Goal: Task Accomplishment & Management: Complete application form

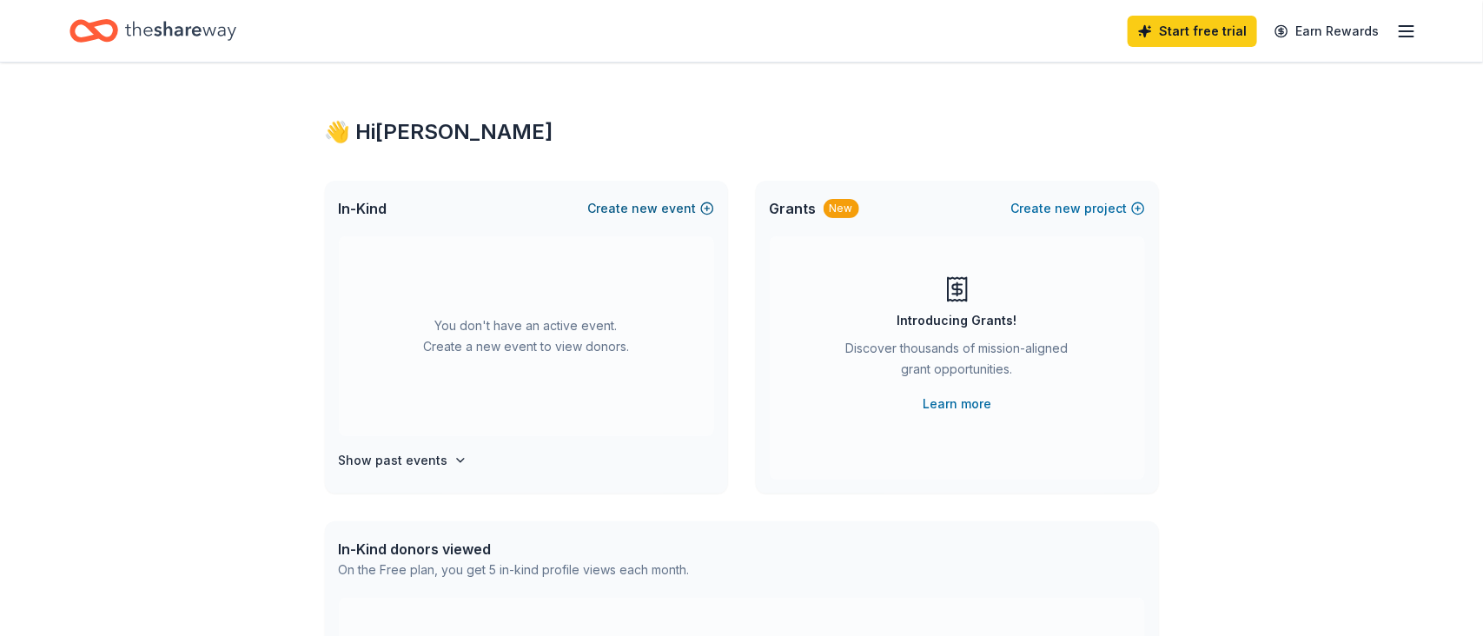
click at [652, 207] on span "new" at bounding box center [645, 208] width 26 height 21
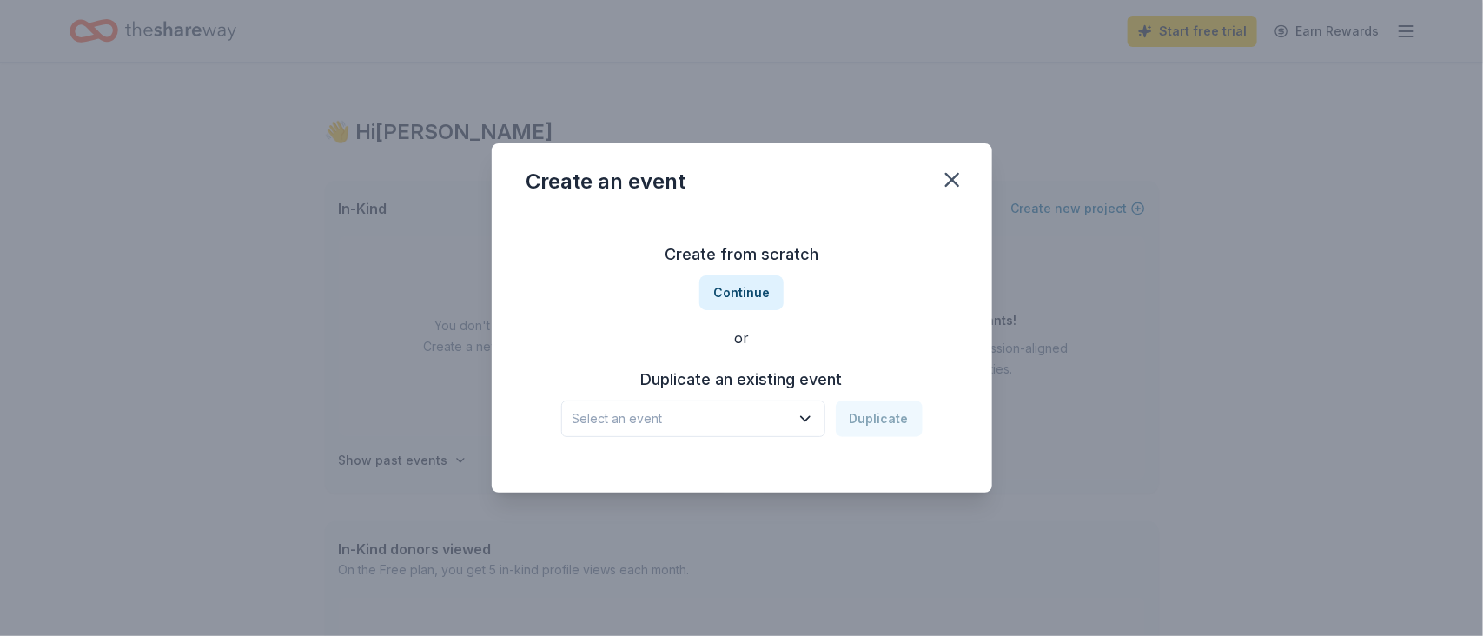
click at [809, 419] on icon "button" at bounding box center [805, 419] width 9 height 4
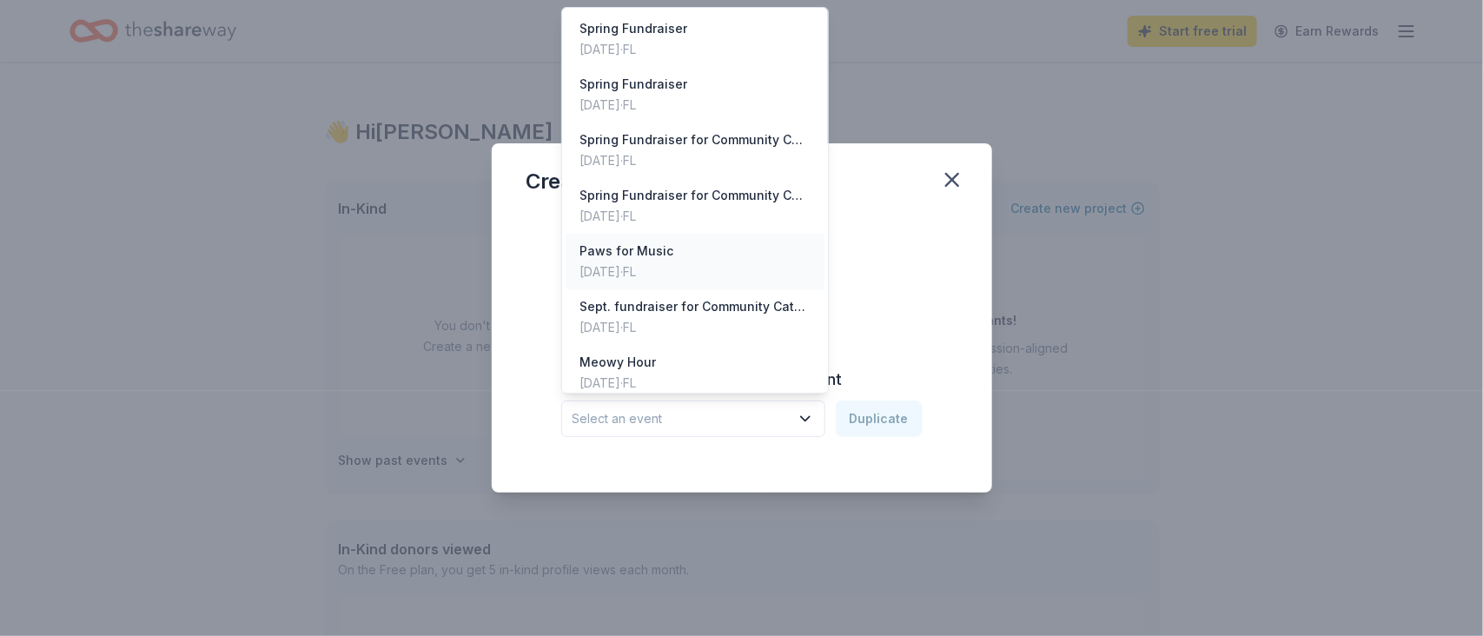
click at [637, 244] on div "Paws for Music" at bounding box center [626, 251] width 94 height 21
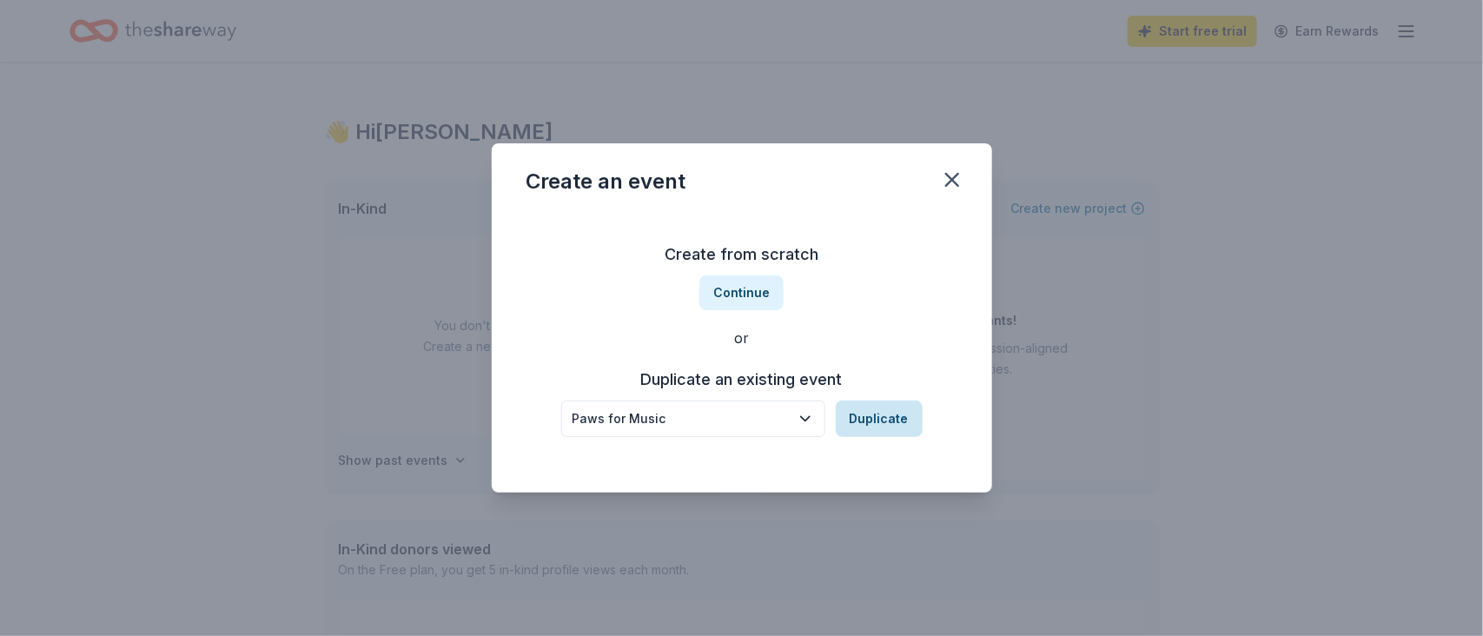
click at [893, 418] on button "Duplicate" at bounding box center [879, 418] width 87 height 36
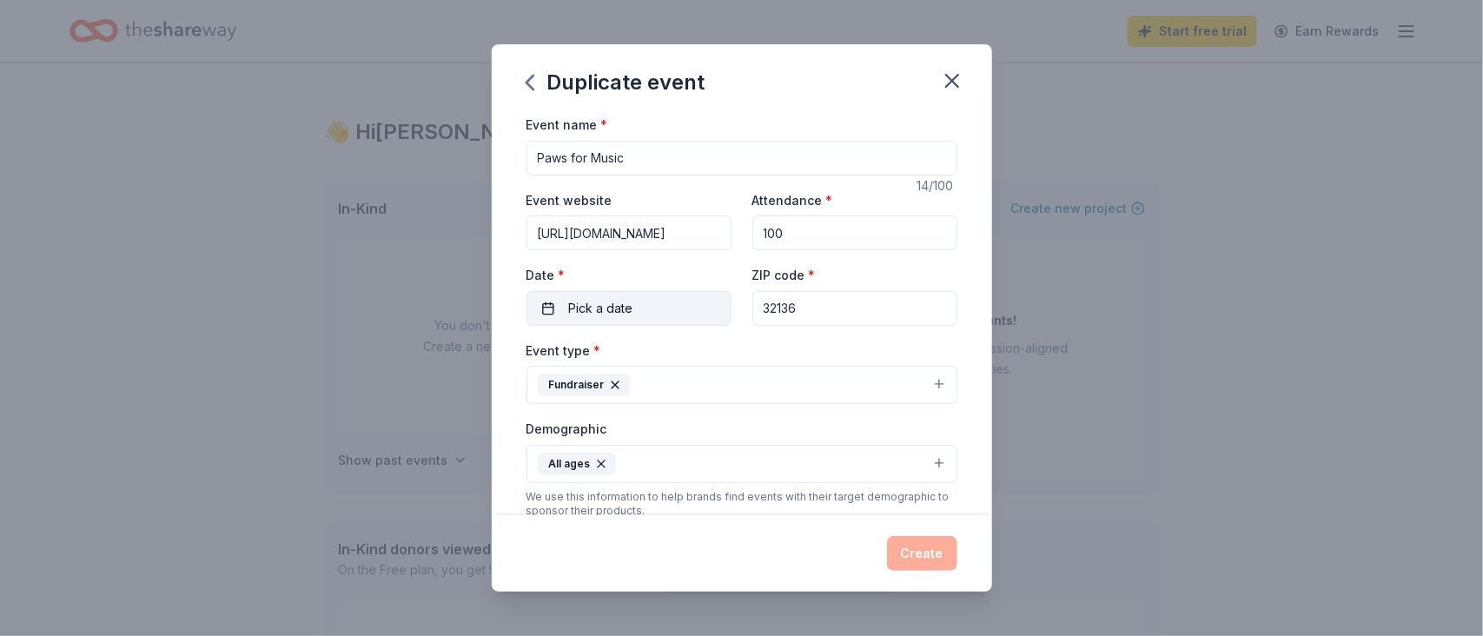
click at [641, 308] on button "Pick a date" at bounding box center [628, 308] width 205 height 35
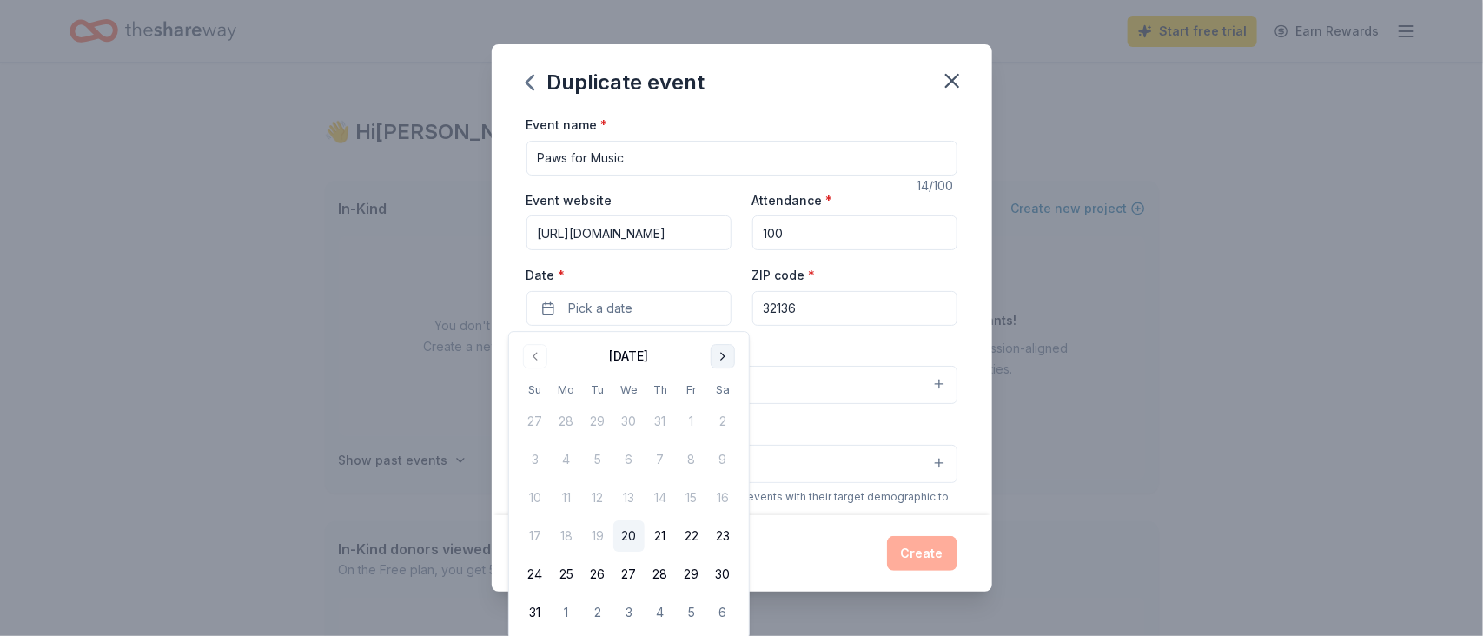
click at [718, 356] on button "Go to next month" at bounding box center [723, 356] width 24 height 24
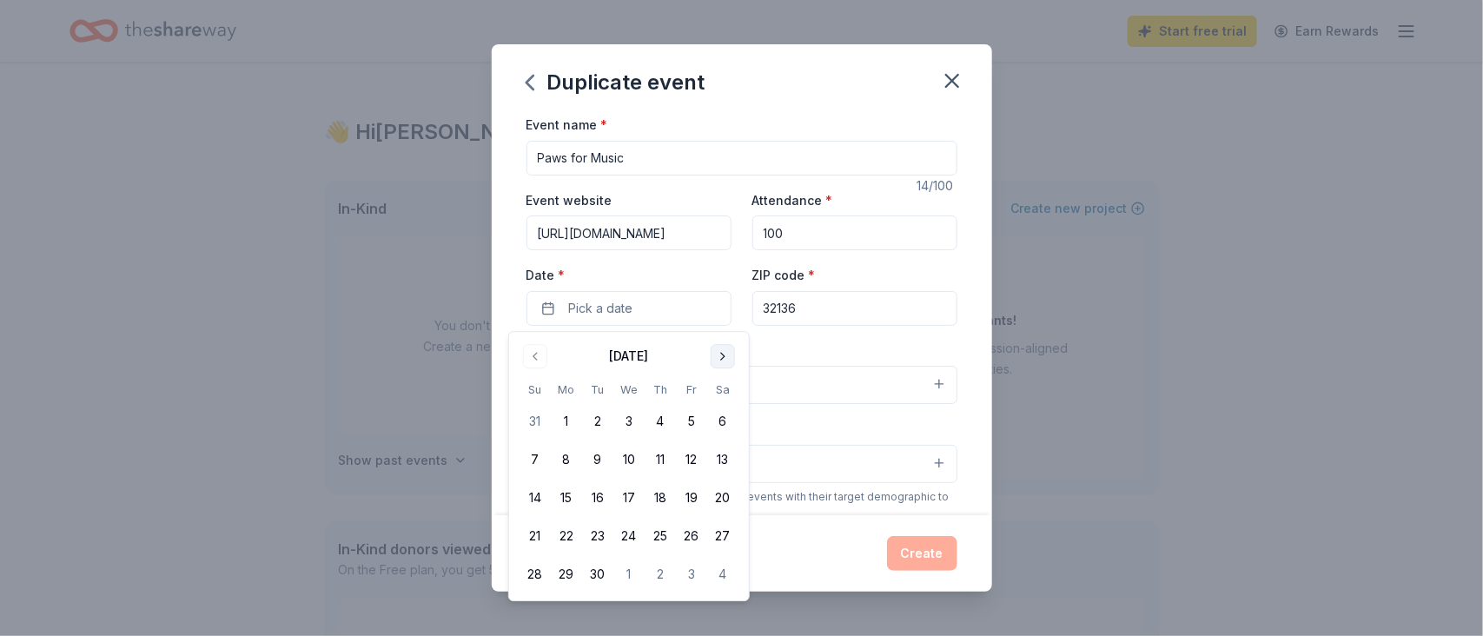
click at [718, 356] on button "Go to next month" at bounding box center [723, 356] width 24 height 24
click at [660, 493] on button "16" at bounding box center [660, 497] width 31 height 31
click at [1393, 338] on div "Duplicate event Event name * Paws for Music 14 /100 Event website https://www.c…" at bounding box center [741, 318] width 1483 height 636
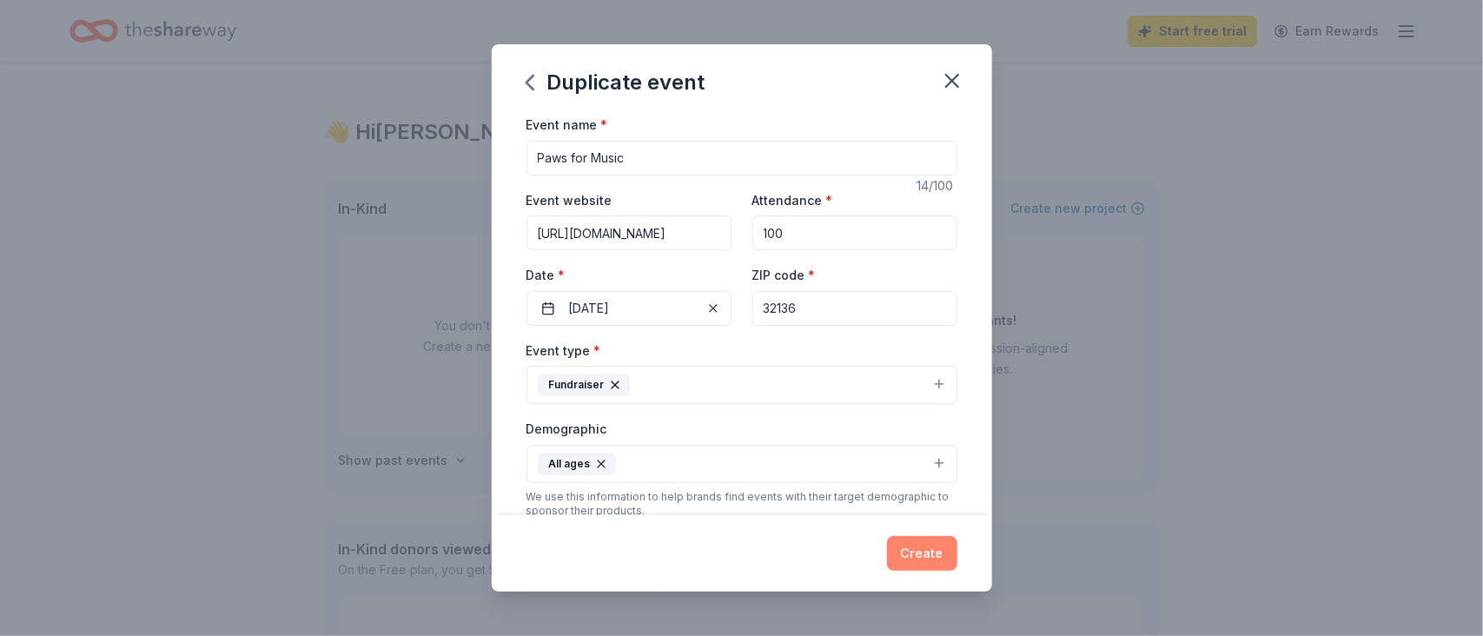
click at [925, 552] on button "Create" at bounding box center [922, 553] width 70 height 35
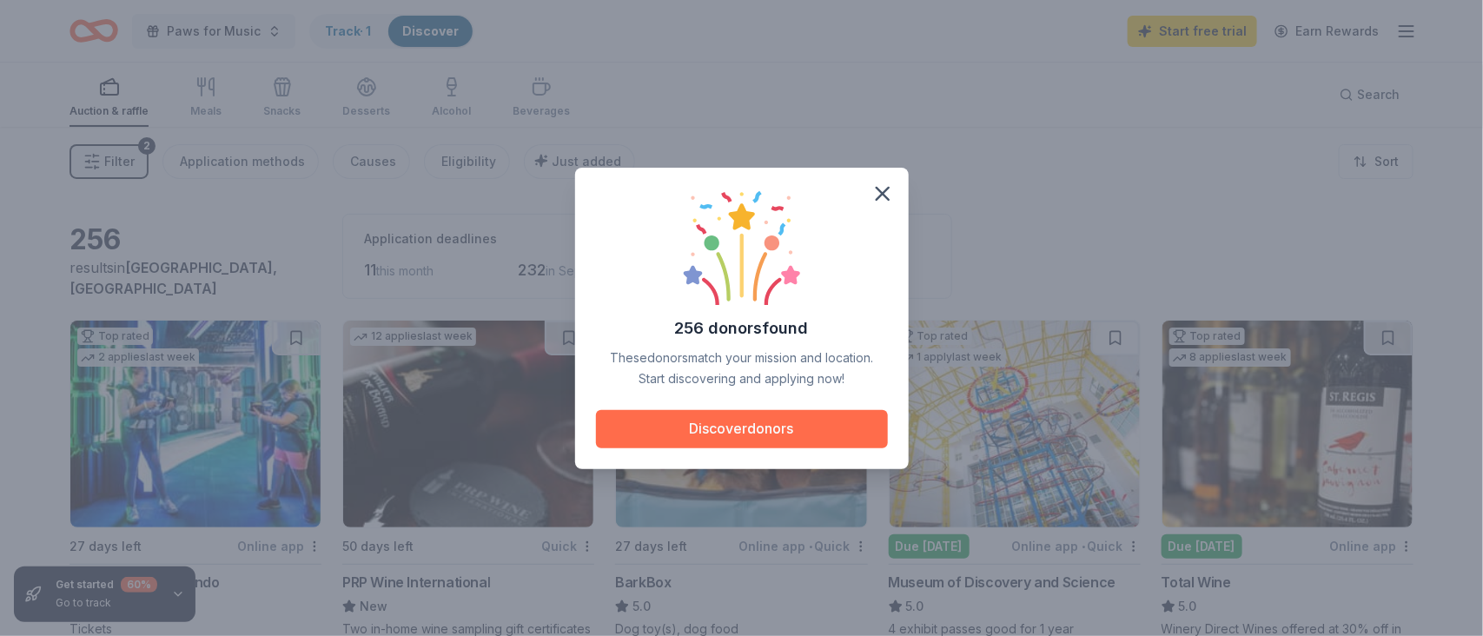
click at [748, 425] on button "Discover donors" at bounding box center [742, 429] width 292 height 38
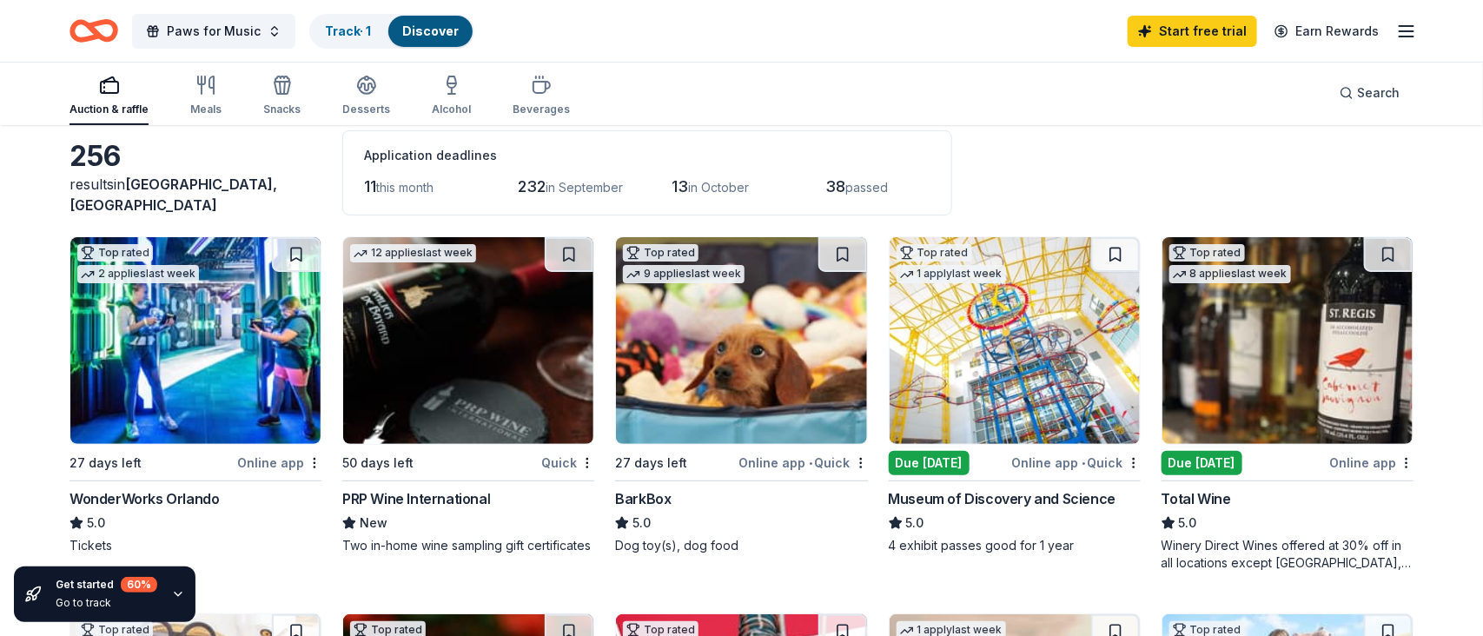
scroll to position [140, 0]
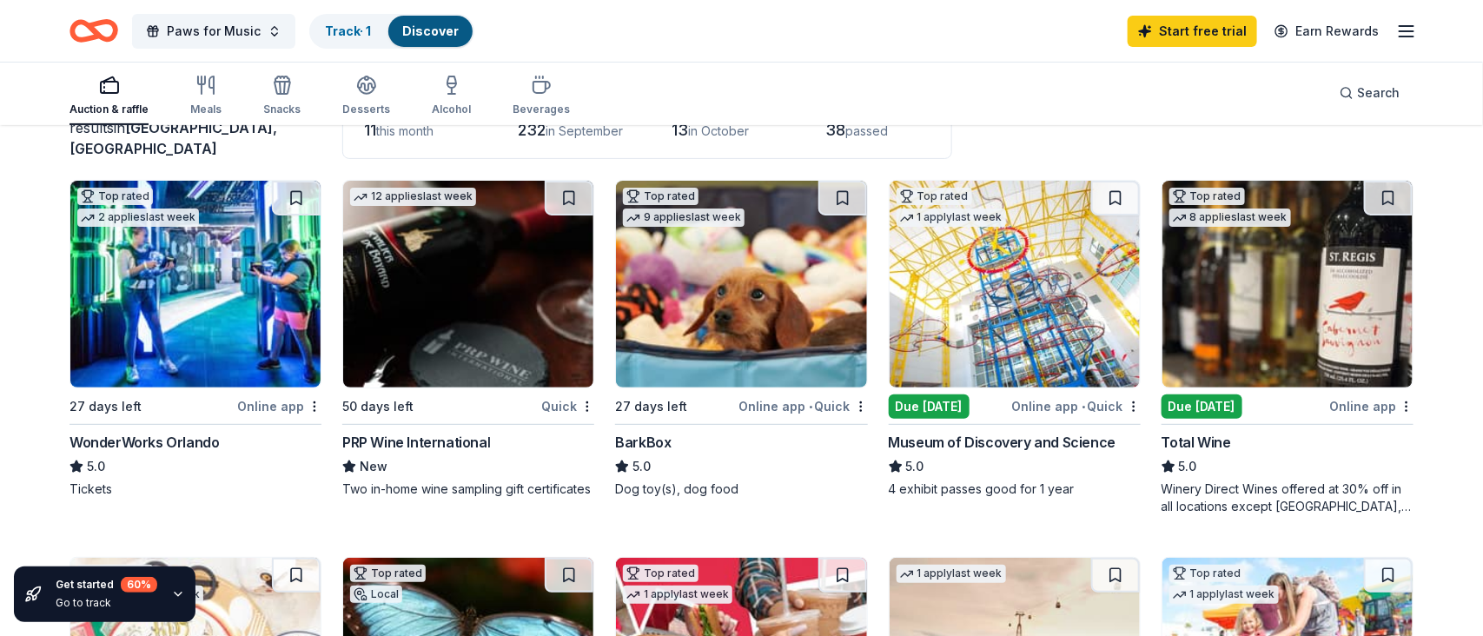
click at [190, 246] on img at bounding box center [195, 284] width 250 height 207
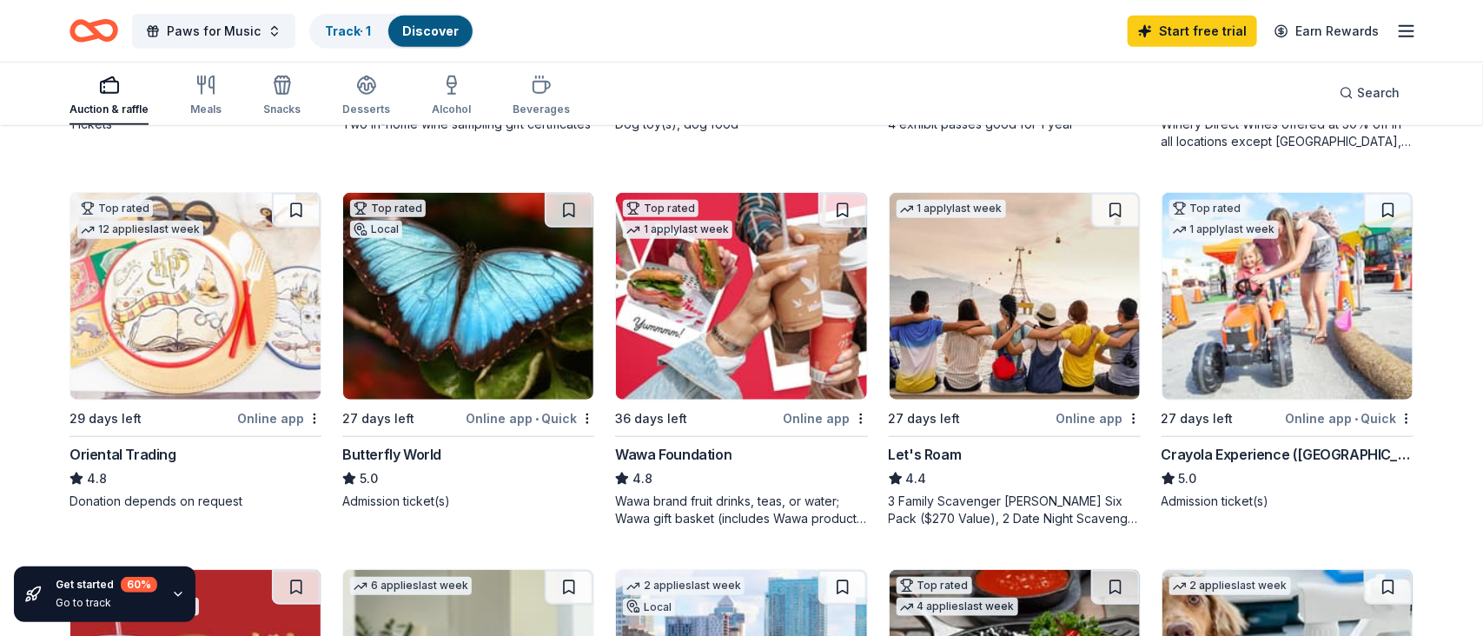
scroll to position [546, 0]
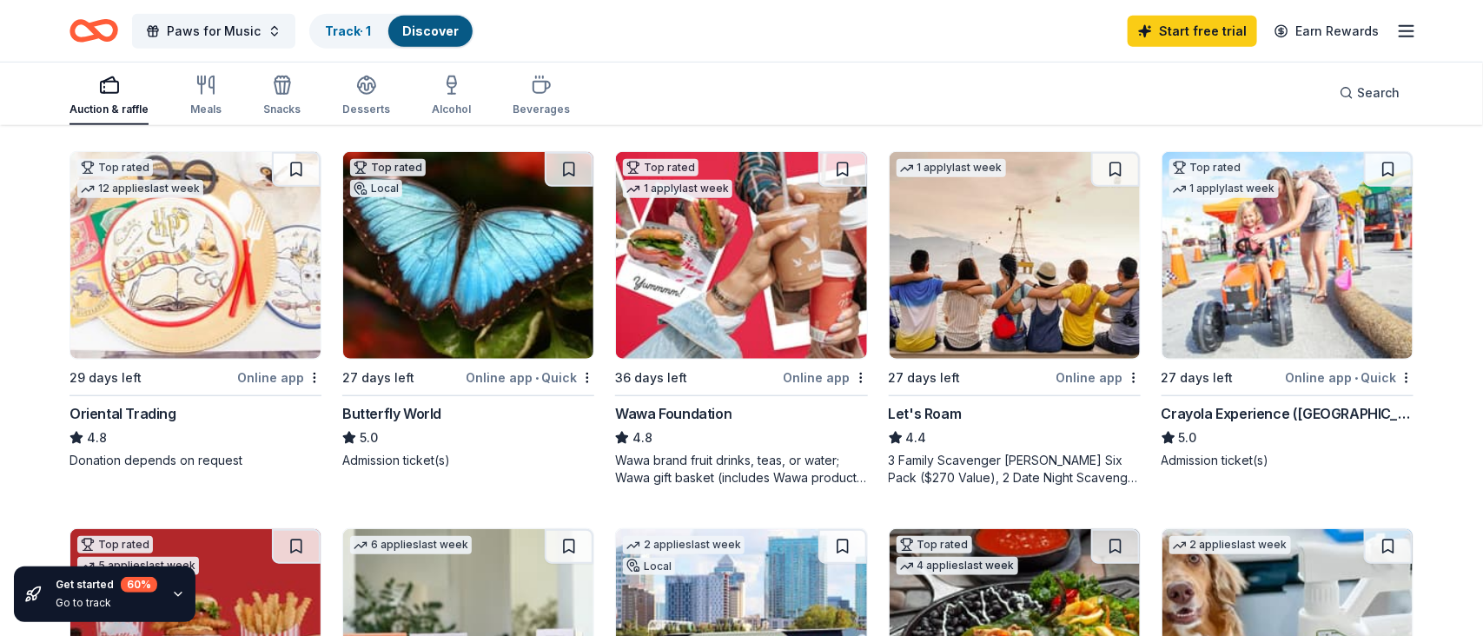
click at [764, 281] on img at bounding box center [741, 255] width 250 height 207
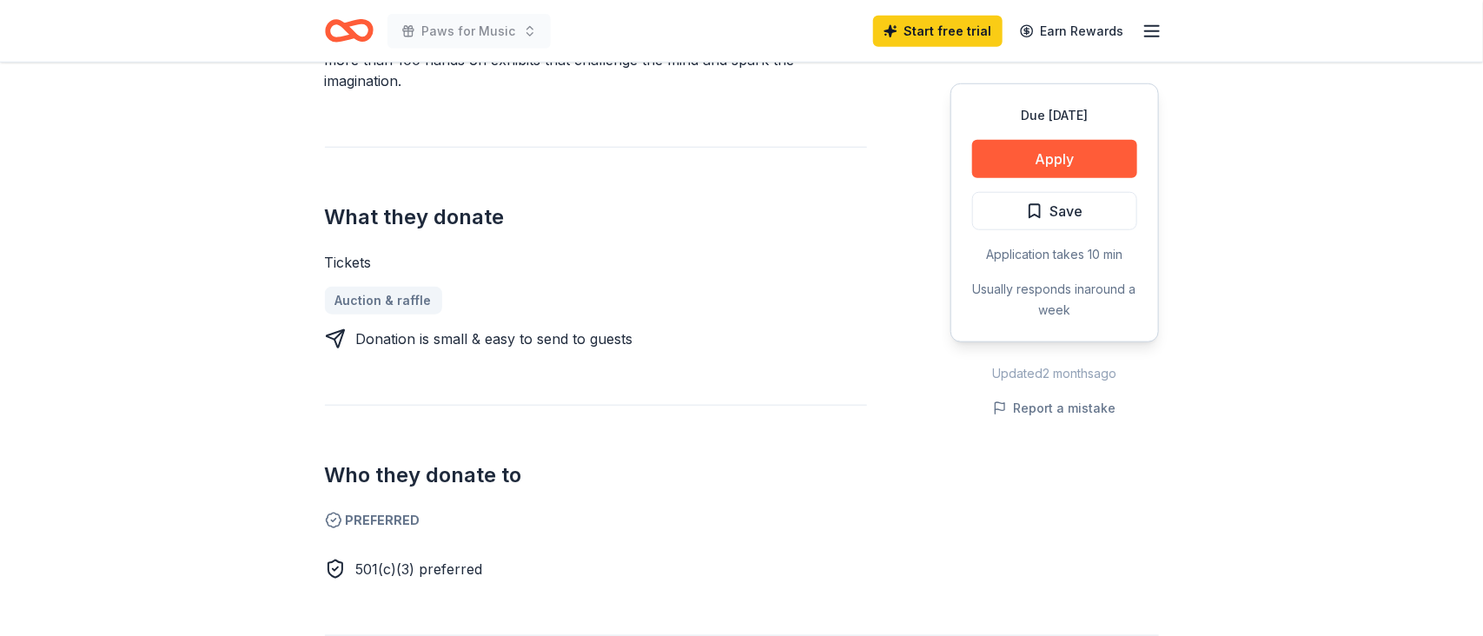
scroll to position [692, 0]
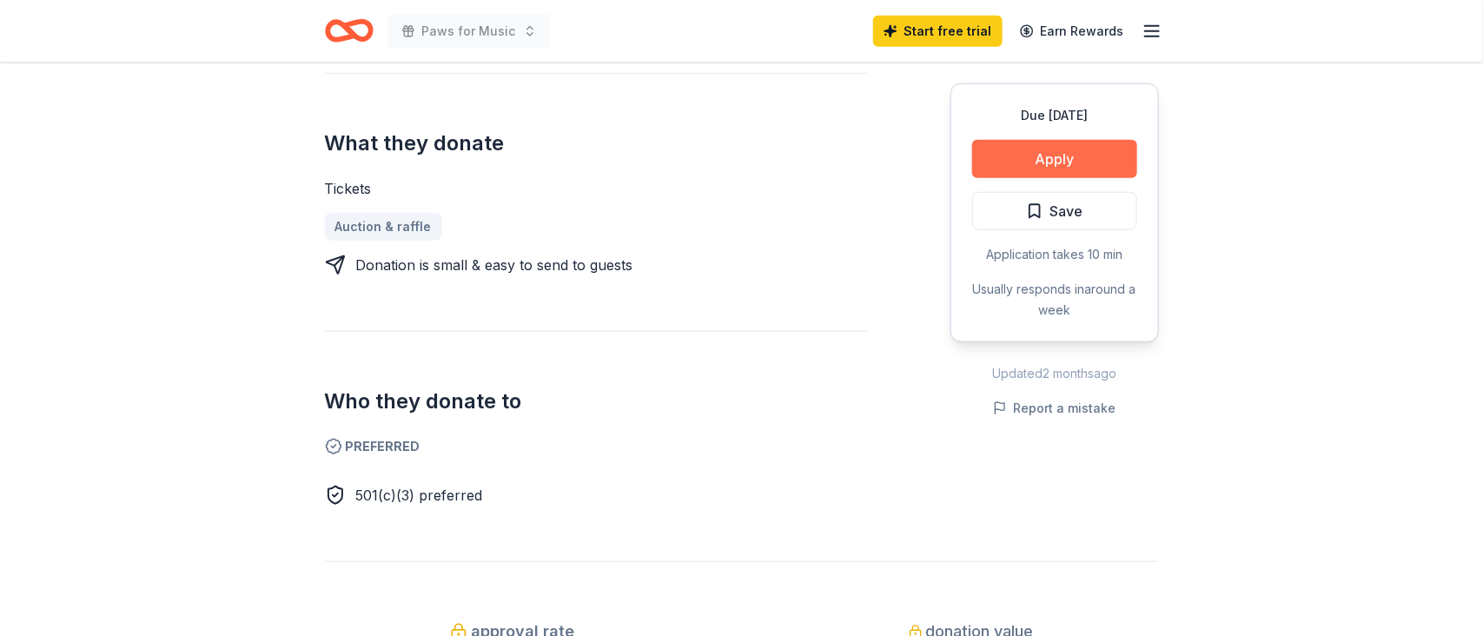
click at [1055, 162] on button "Apply" at bounding box center [1054, 159] width 165 height 38
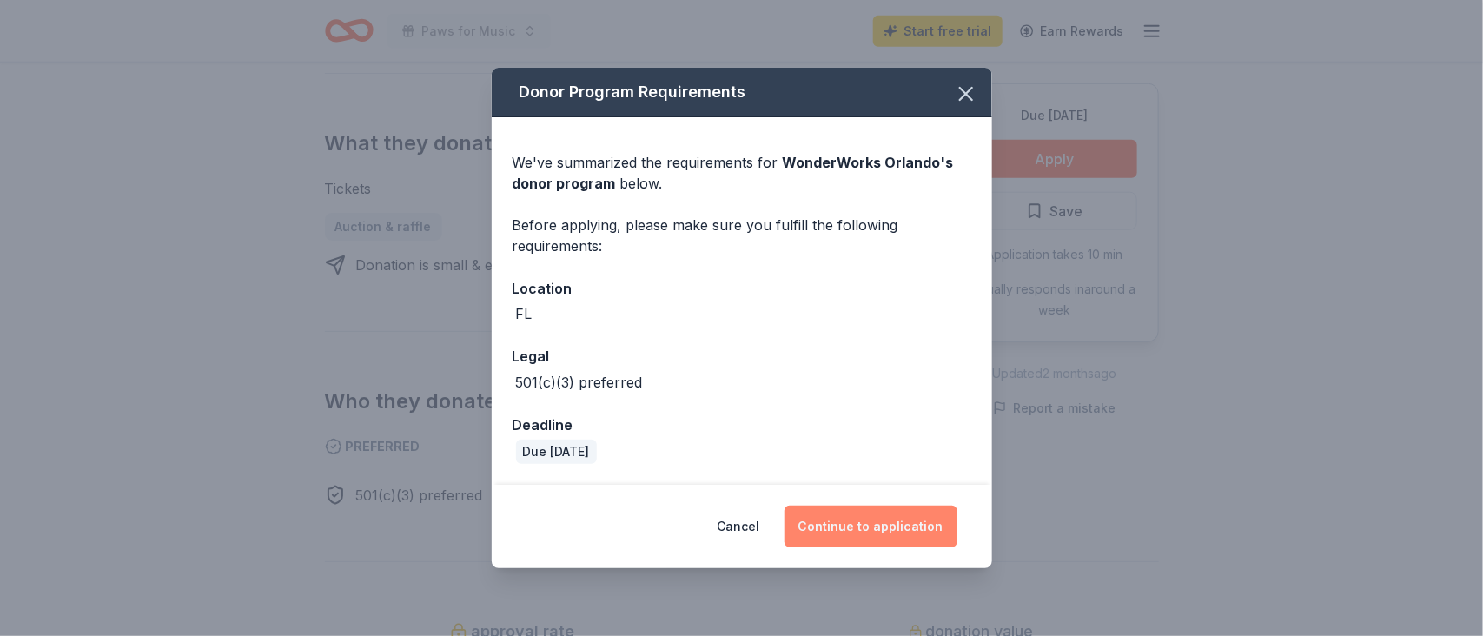
click at [893, 522] on button "Continue to application" at bounding box center [870, 527] width 173 height 42
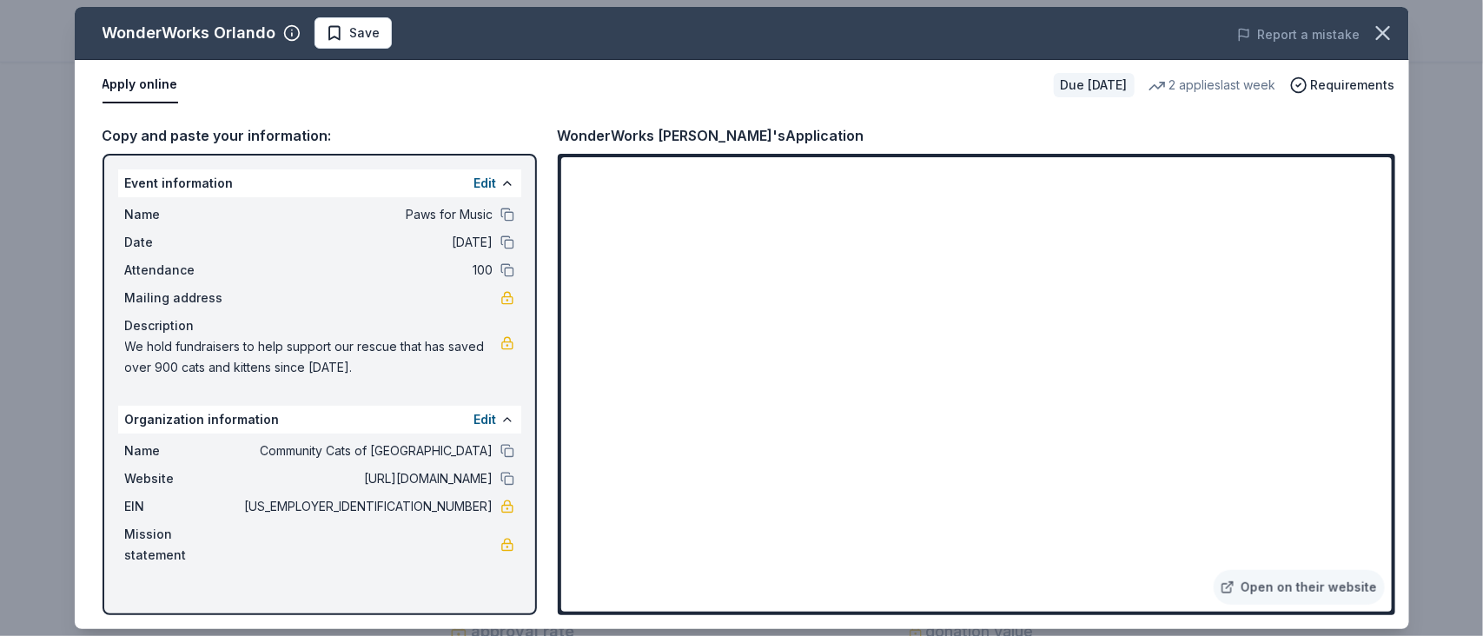
click at [188, 294] on span "Mailing address" at bounding box center [183, 298] width 116 height 21
click at [168, 136] on div "Copy and paste your information:" at bounding box center [320, 135] width 434 height 23
drag, startPoint x: 105, startPoint y: 159, endPoint x: 490, endPoint y: 508, distance: 519.7
click at [490, 508] on div "Event information Edit Name Paws for Music Date 10/16/25 Attendance 100 Mailing…" at bounding box center [320, 384] width 434 height 461
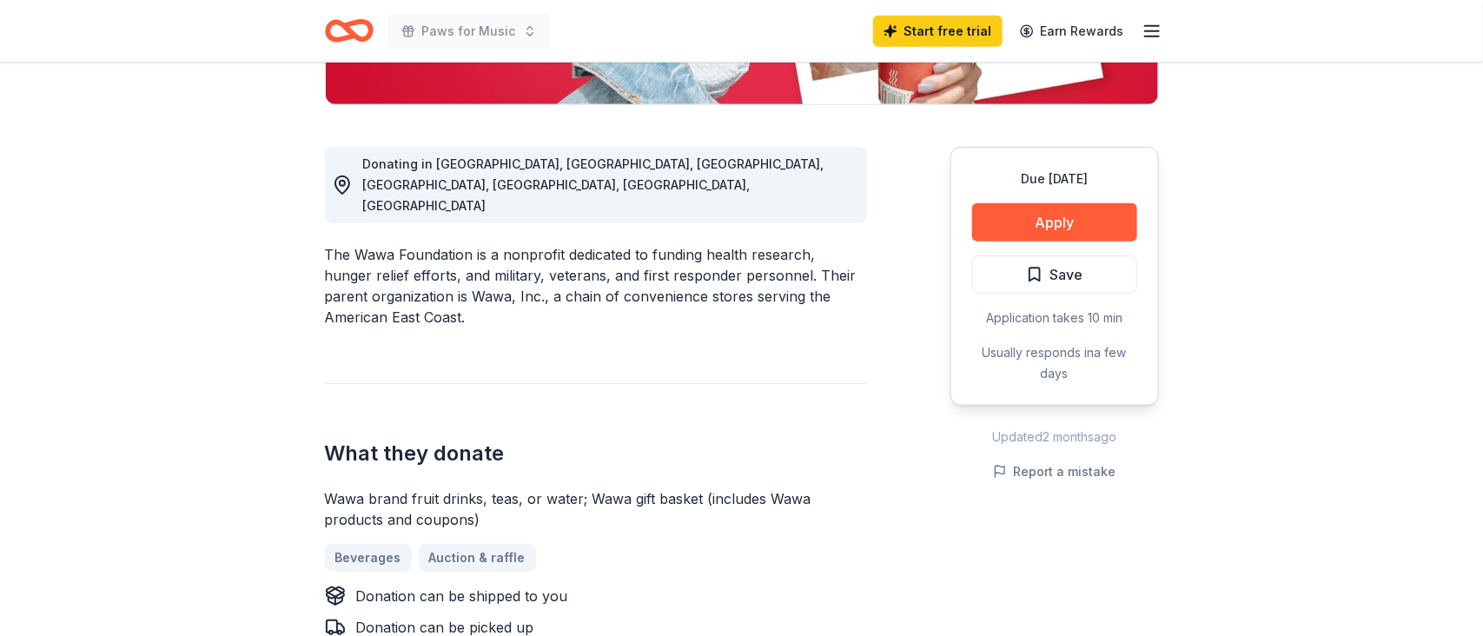
scroll to position [428, 0]
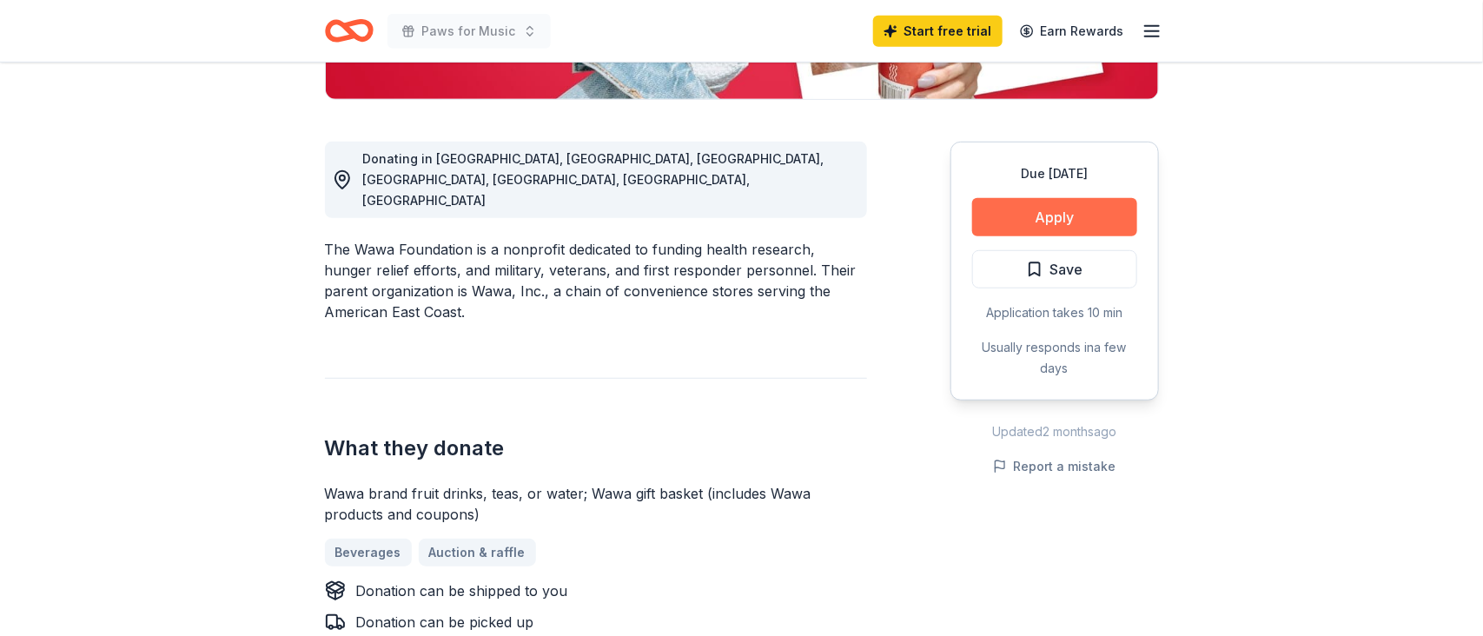
click at [1056, 211] on button "Apply" at bounding box center [1054, 217] width 165 height 38
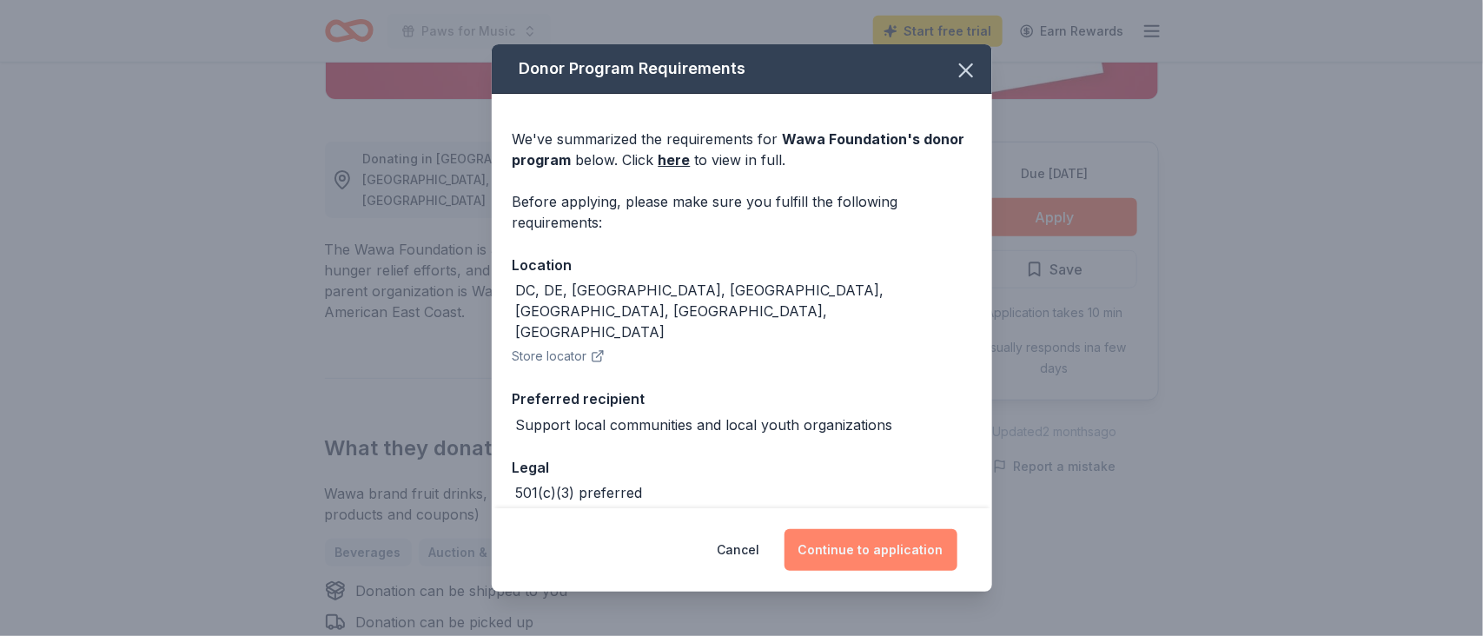
click at [873, 550] on button "Continue to application" at bounding box center [870, 550] width 173 height 42
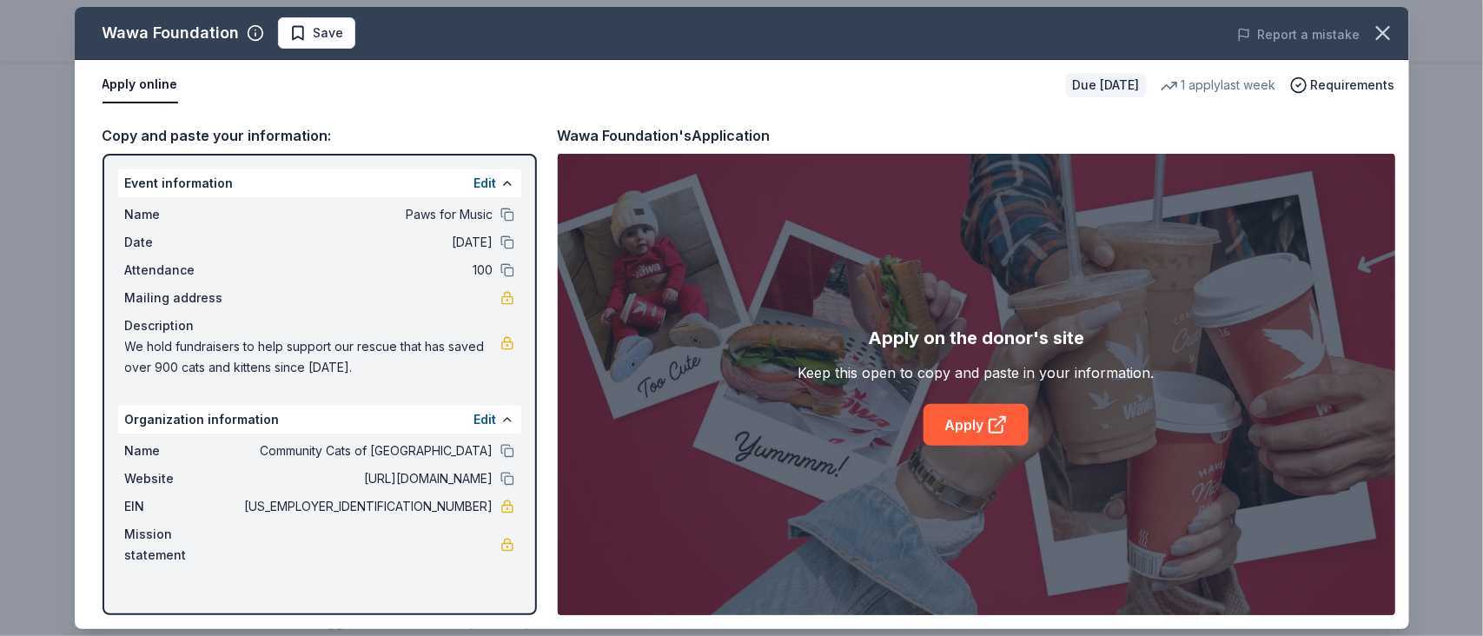
click at [44, 115] on div "Wawa Foundation Save Report a mistake Apply online Due in 36 days 1 apply last …" at bounding box center [741, 318] width 1483 height 636
drag, startPoint x: 117, startPoint y: 176, endPoint x: 425, endPoint y: 584, distance: 510.5
click at [425, 584] on div "Event information Edit Name Paws for Music Date 10/16/25 Attendance 100 Mailing…" at bounding box center [320, 384] width 434 height 461
click at [311, 135] on div "Copy and paste your information:" at bounding box center [320, 135] width 434 height 23
click at [975, 421] on link "Apply" at bounding box center [975, 425] width 105 height 42
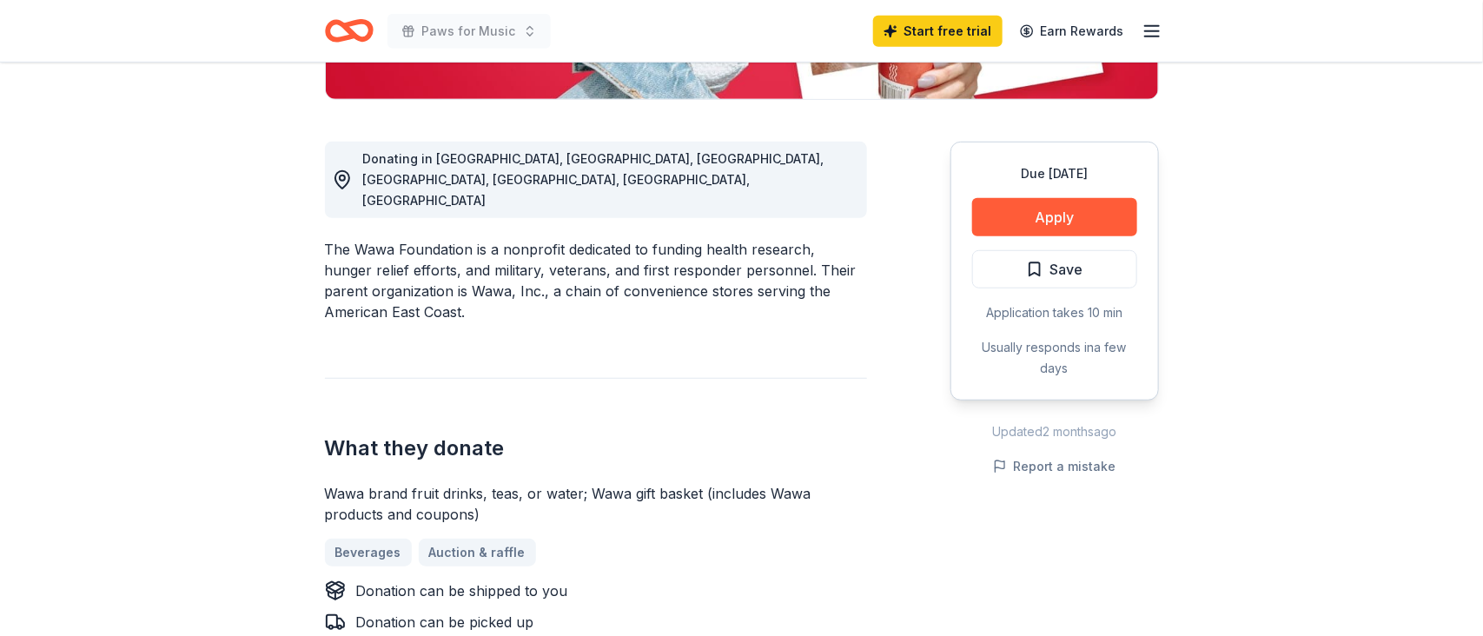
scroll to position [428, 0]
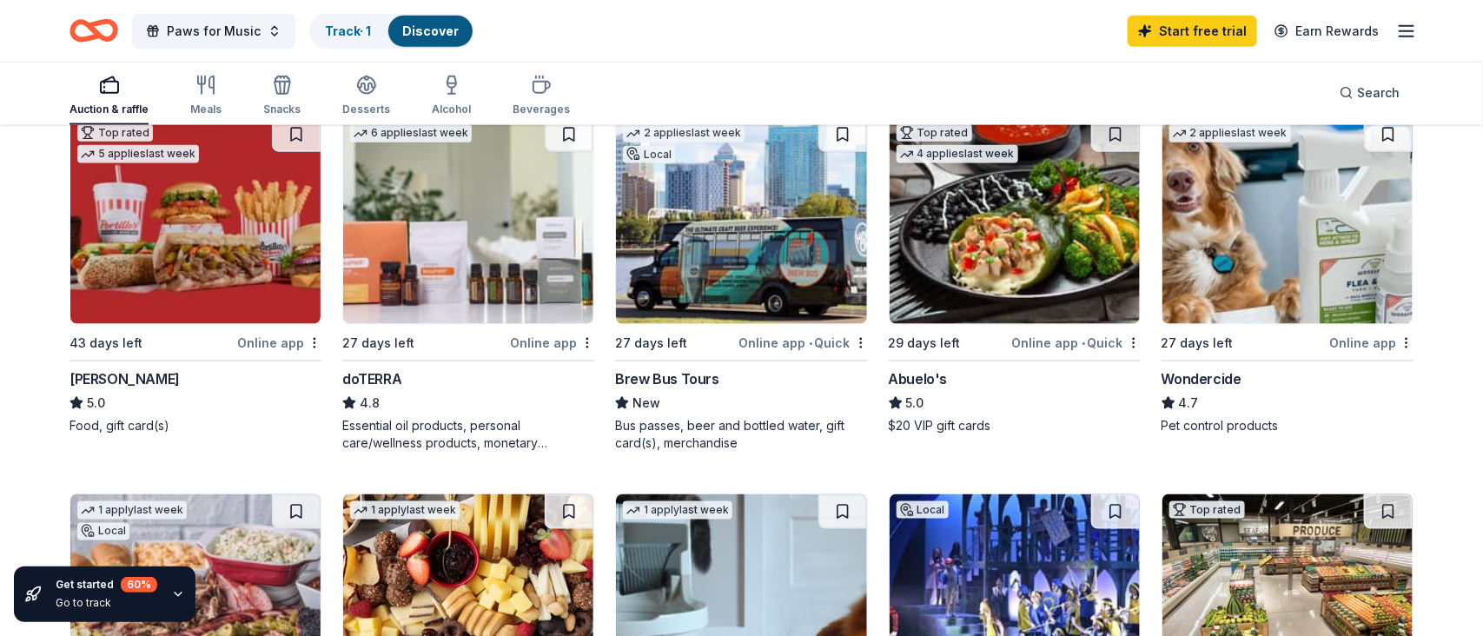
scroll to position [741, 0]
